Goal: Task Accomplishment & Management: Manage account settings

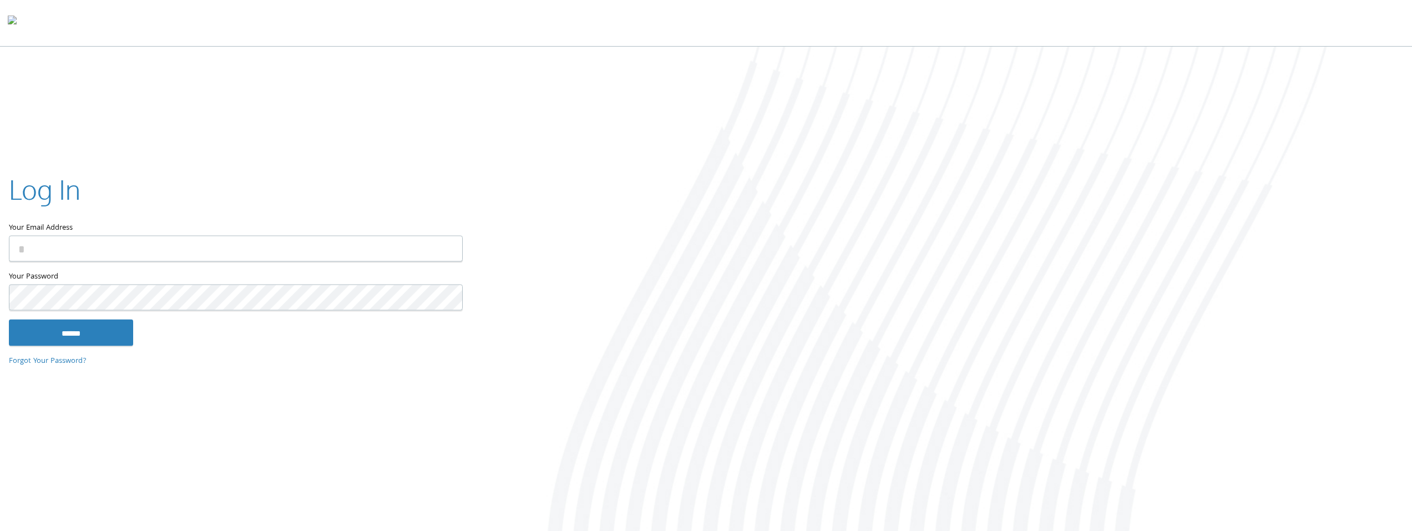
type input "**********"
click at [111, 328] on input "******" at bounding box center [71, 332] width 124 height 27
type input "**********"
click at [89, 332] on input "******" at bounding box center [71, 332] width 124 height 27
